Goal: Navigation & Orientation: Find specific page/section

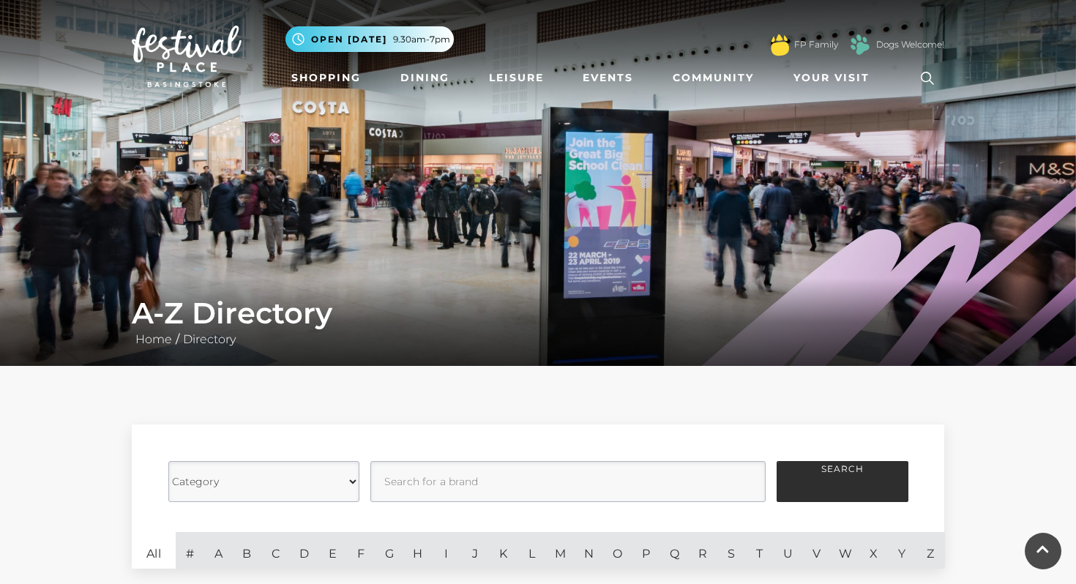
scroll to position [926, 0]
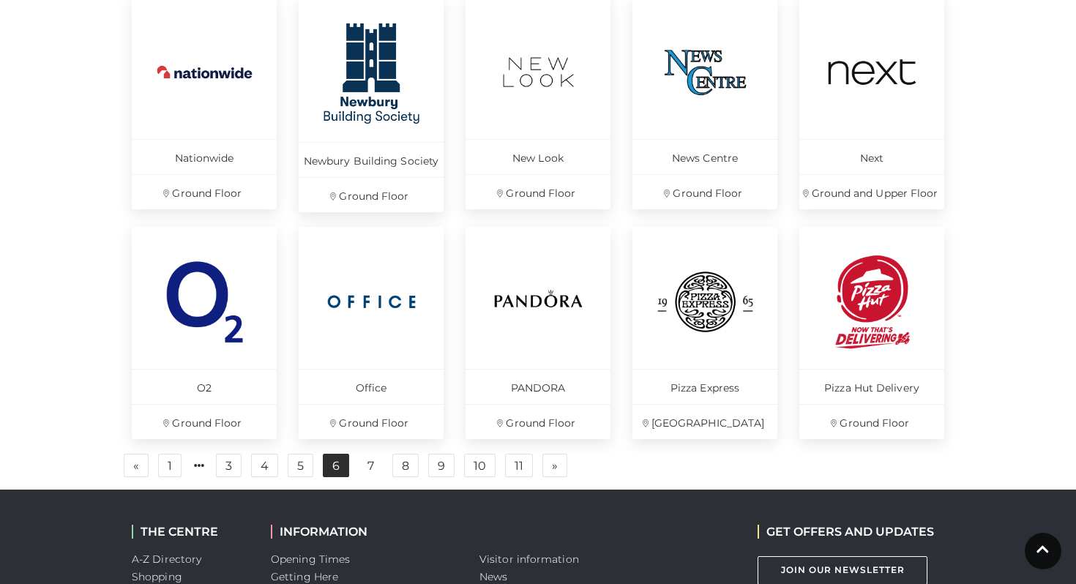
click at [340, 470] on link "6" at bounding box center [336, 465] width 26 height 23
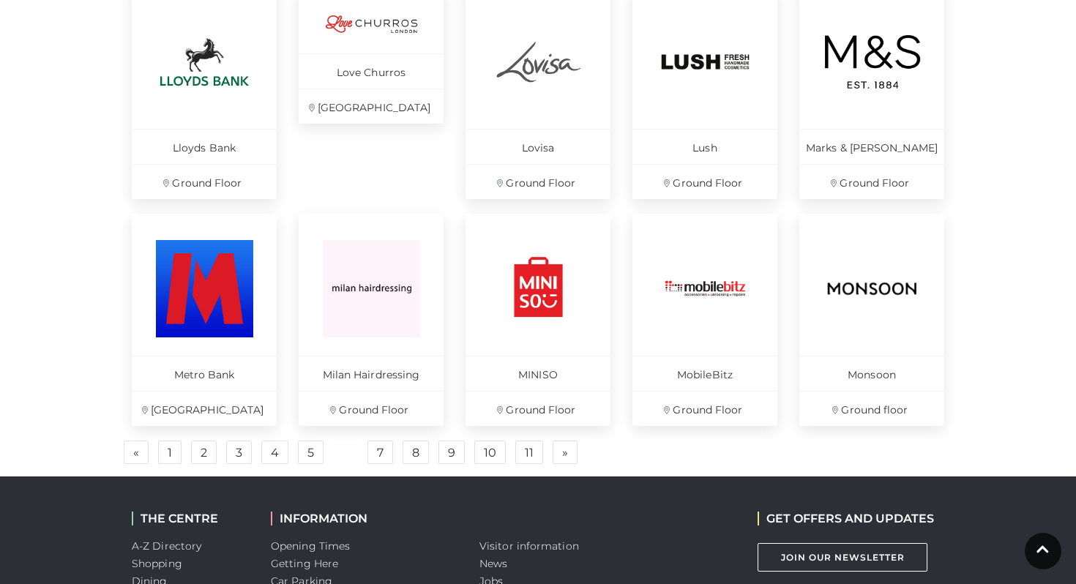
click at [348, 451] on link "6" at bounding box center [345, 453] width 25 height 23
click at [391, 450] on link "7" at bounding box center [381, 452] width 26 height 23
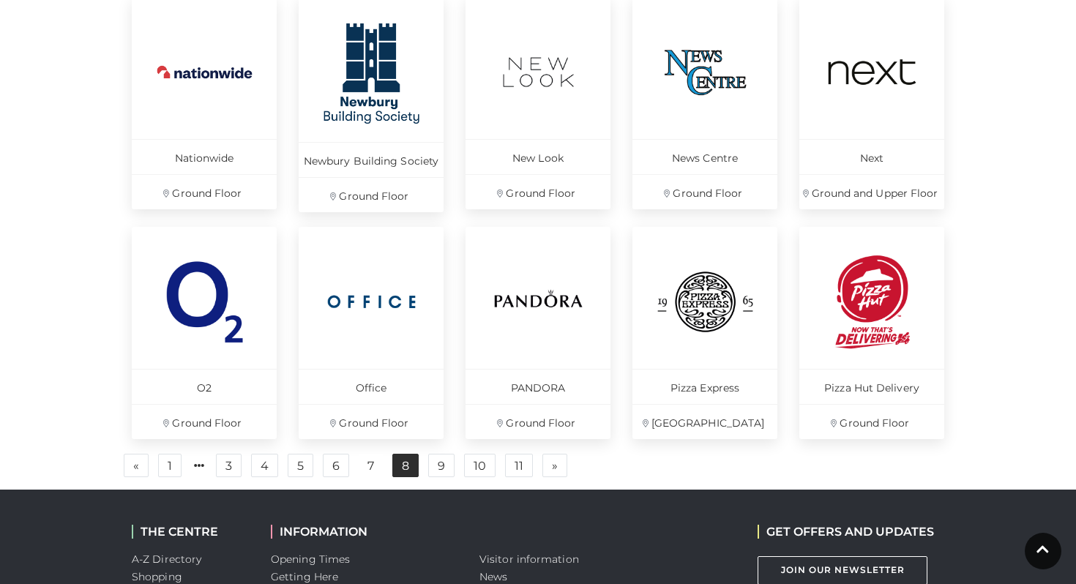
click at [415, 467] on link "8" at bounding box center [405, 465] width 26 height 23
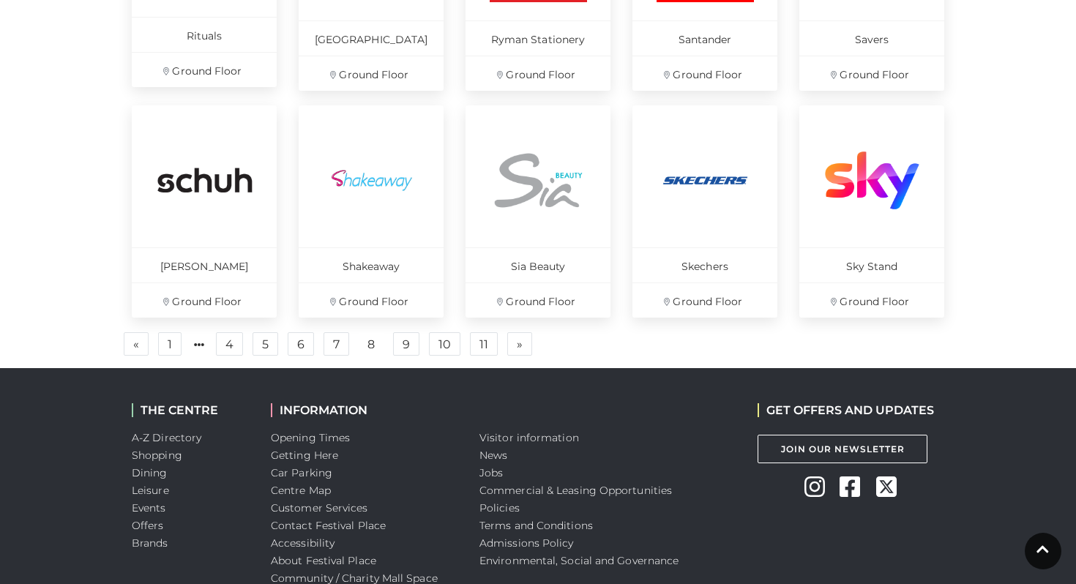
scroll to position [1150, 0]
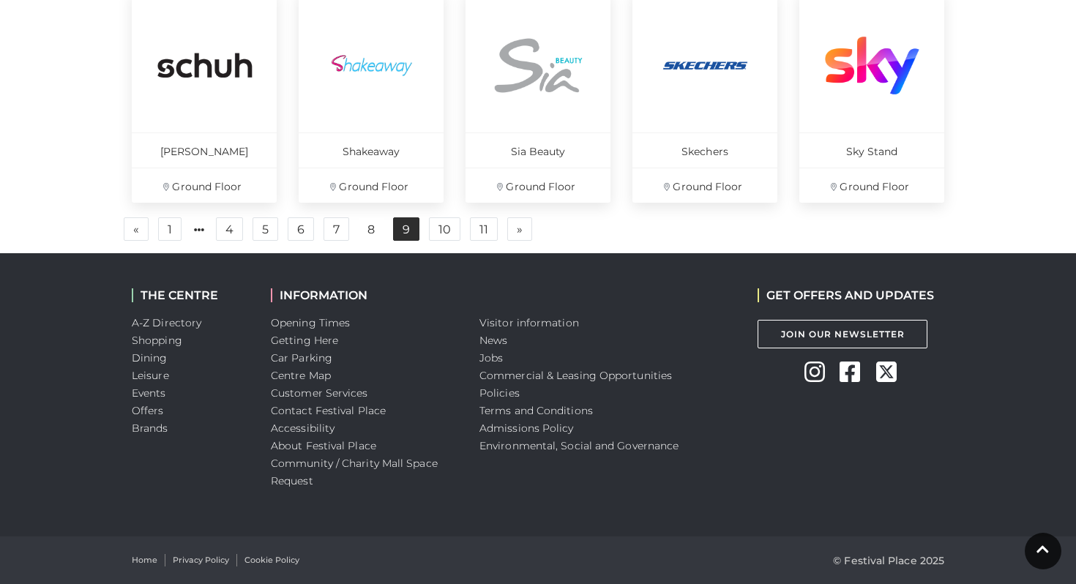
click at [407, 232] on link "9" at bounding box center [406, 228] width 26 height 23
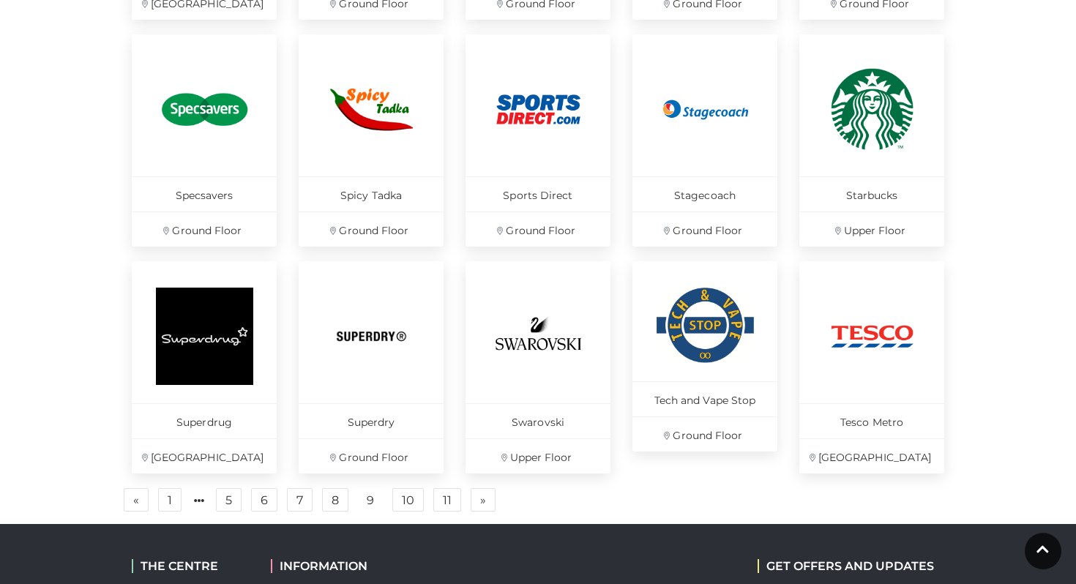
scroll to position [966, 0]
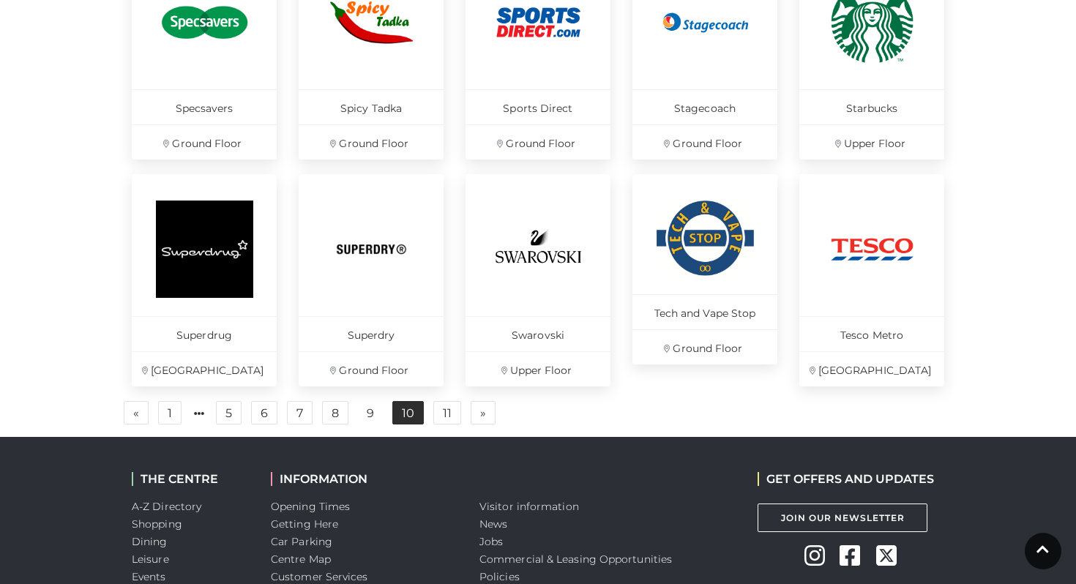
click at [408, 413] on link "10" at bounding box center [407, 412] width 31 height 23
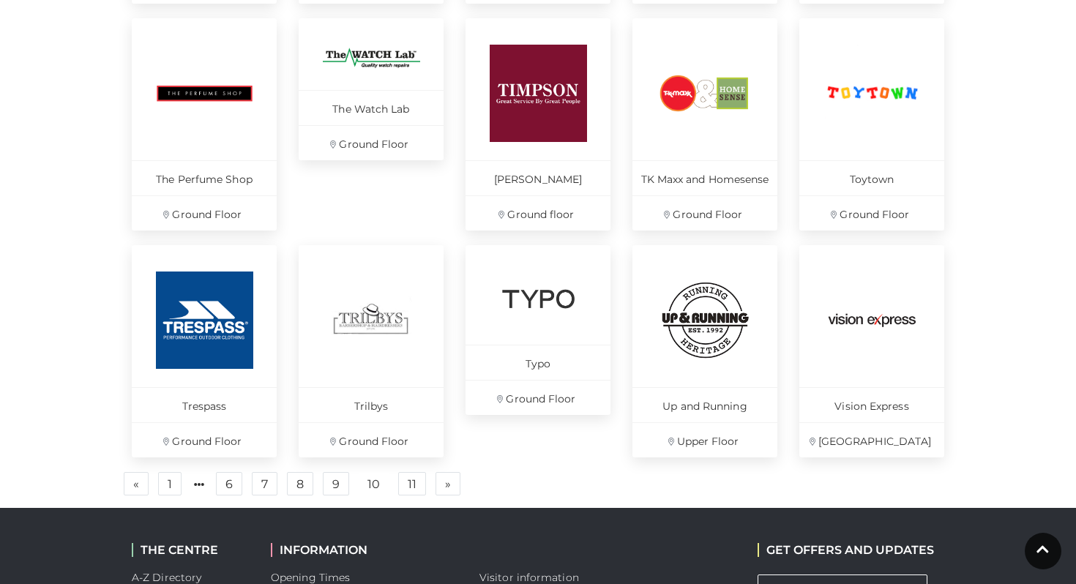
scroll to position [899, 0]
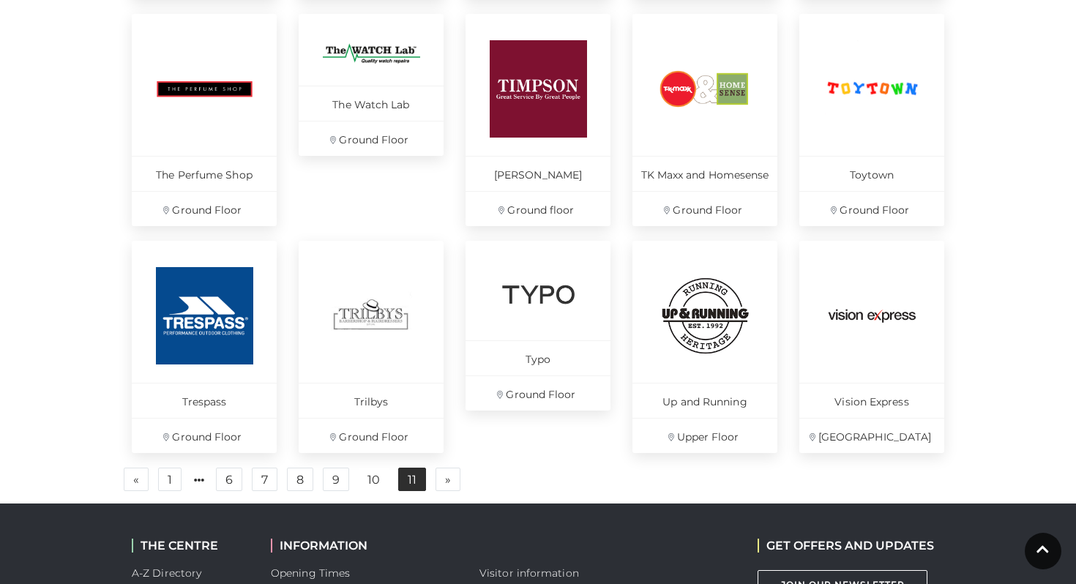
click at [403, 482] on link "11" at bounding box center [412, 479] width 28 height 23
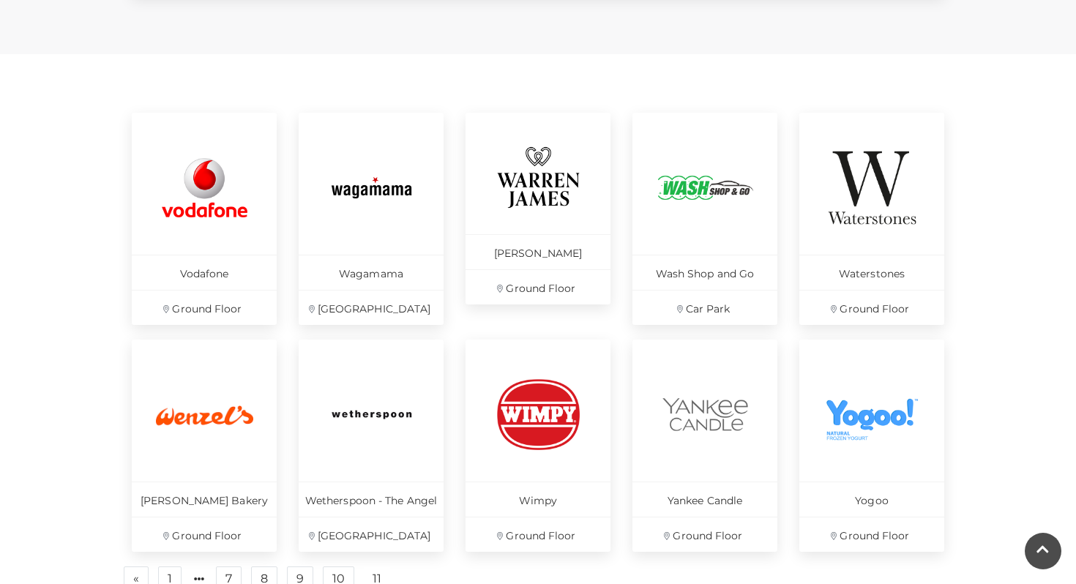
scroll to position [632, 0]
